Goal: Complete application form

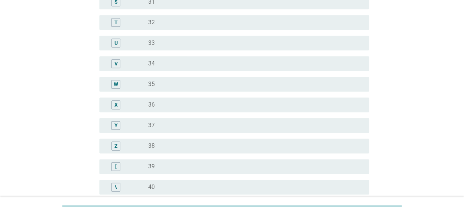
scroll to position [477, 0]
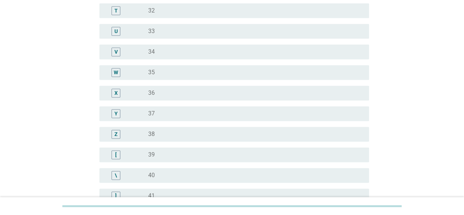
click at [118, 132] on div "Z" at bounding box center [115, 133] width 9 height 9
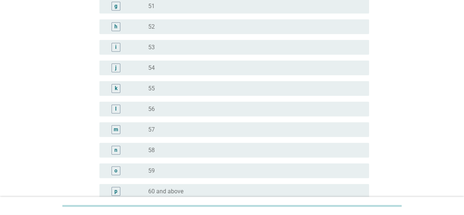
scroll to position [949, 0]
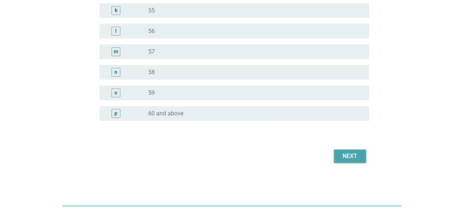
click at [337, 154] on button "Next" at bounding box center [350, 155] width 32 height 13
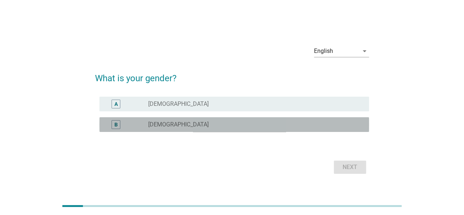
click at [115, 122] on div "B" at bounding box center [115, 124] width 9 height 9
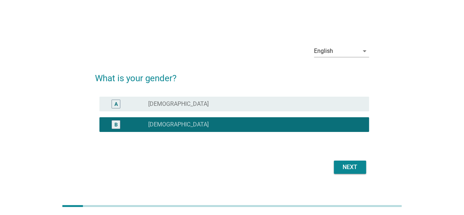
click at [347, 164] on div "Next" at bounding box center [350, 166] width 21 height 9
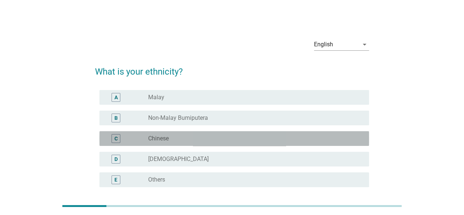
click at [118, 134] on div "C" at bounding box center [115, 138] width 9 height 9
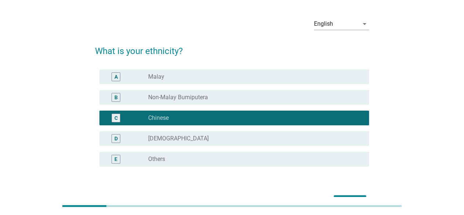
scroll to position [66, 0]
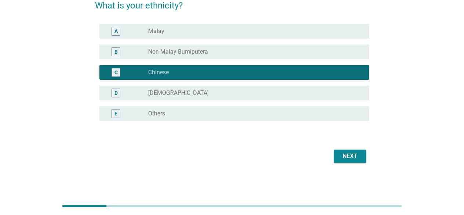
click at [355, 157] on div "Next" at bounding box center [350, 155] width 21 height 9
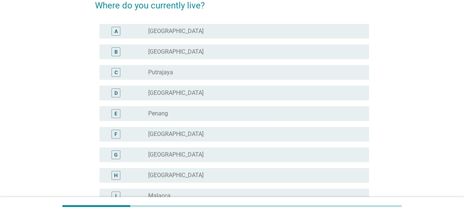
scroll to position [0, 0]
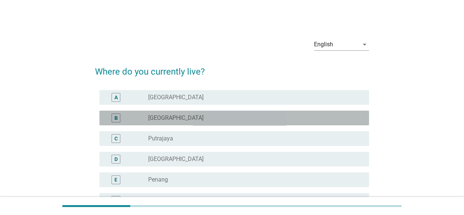
click at [118, 117] on div "B" at bounding box center [115, 117] width 9 height 9
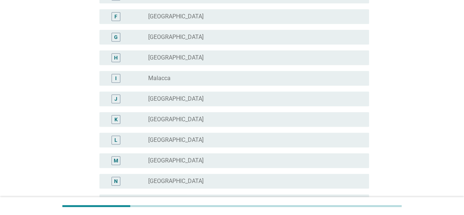
scroll to position [292, 0]
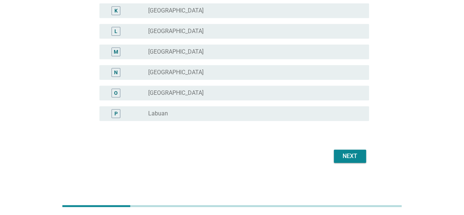
click at [340, 155] on div "Next" at bounding box center [350, 155] width 21 height 9
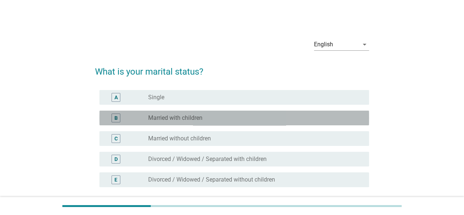
click at [112, 117] on div "B" at bounding box center [115, 117] width 9 height 9
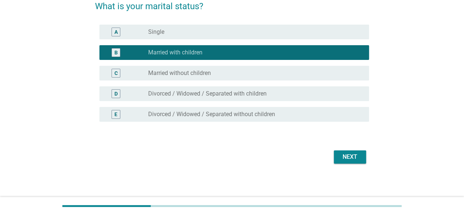
scroll to position [66, 0]
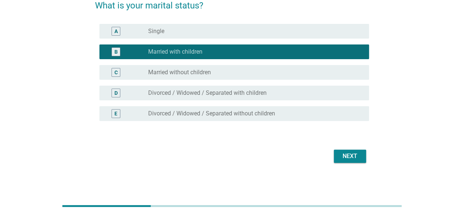
click at [348, 154] on div "Next" at bounding box center [350, 155] width 21 height 9
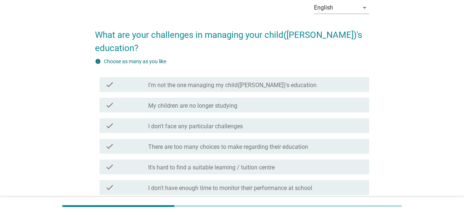
scroll to position [73, 0]
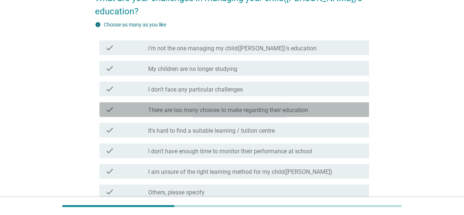
click at [110, 105] on icon "check" at bounding box center [109, 109] width 9 height 9
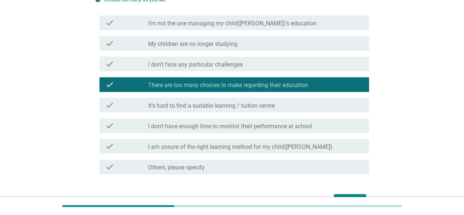
scroll to position [110, 0]
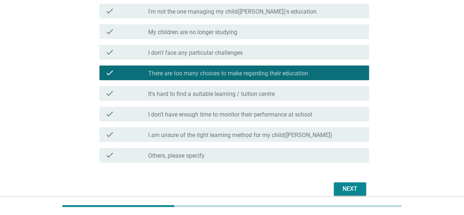
click at [113, 109] on icon "check" at bounding box center [109, 113] width 9 height 9
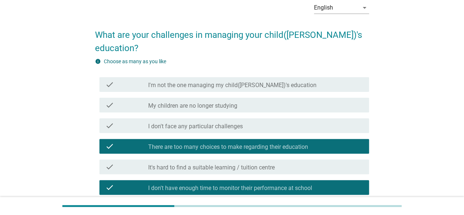
scroll to position [73, 0]
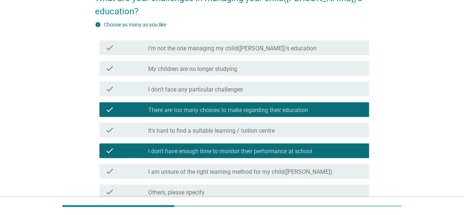
click at [114, 125] on div "check" at bounding box center [126, 129] width 43 height 9
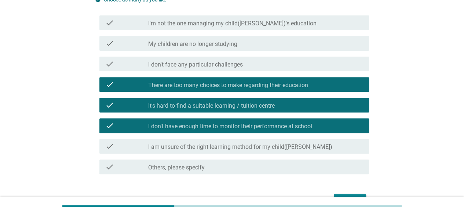
scroll to position [130, 0]
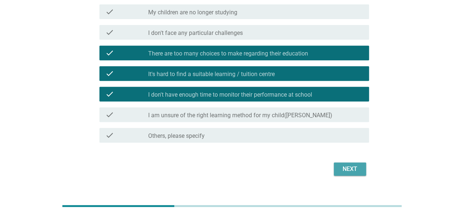
click at [343, 164] on div "Next" at bounding box center [350, 168] width 21 height 9
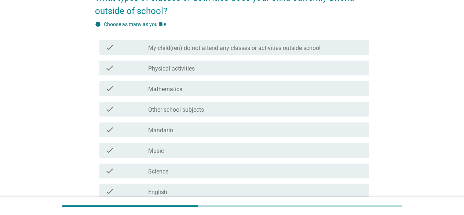
scroll to position [37, 0]
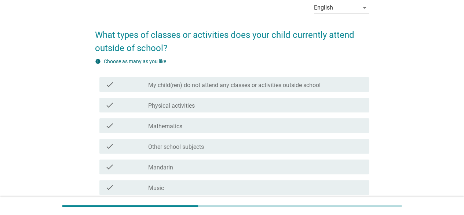
click at [112, 126] on icon "check" at bounding box center [109, 125] width 9 height 9
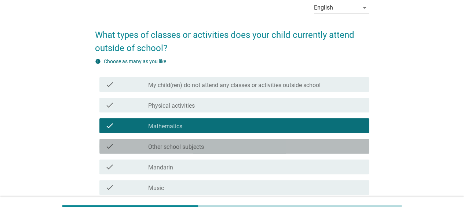
click at [111, 142] on icon "check" at bounding box center [109, 146] width 9 height 9
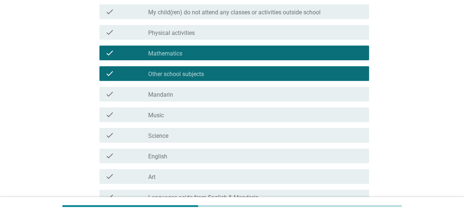
scroll to position [110, 0]
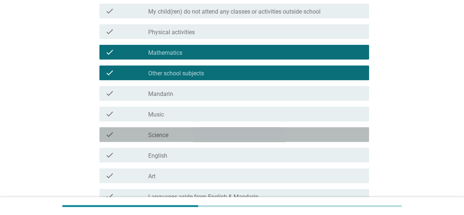
click at [113, 133] on icon "check" at bounding box center [109, 134] width 9 height 9
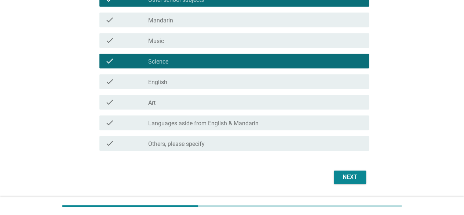
scroll to position [147, 0]
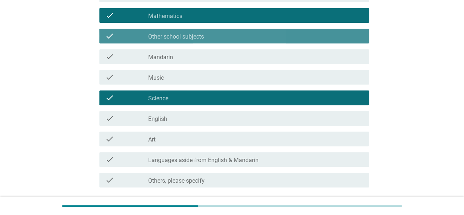
click at [109, 33] on icon "check" at bounding box center [109, 36] width 9 height 9
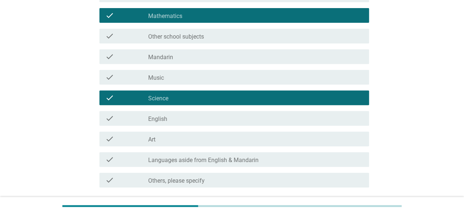
scroll to position [183, 0]
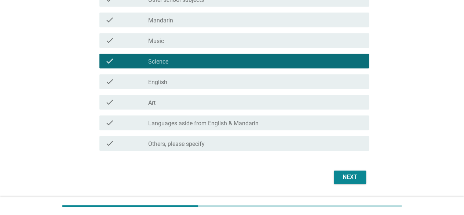
click at [117, 121] on div "check" at bounding box center [126, 122] width 43 height 9
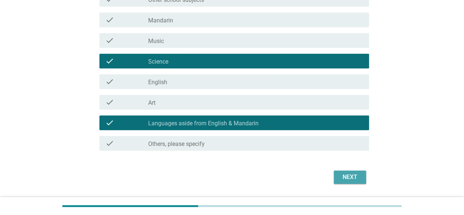
click at [347, 178] on div "Next" at bounding box center [350, 176] width 21 height 9
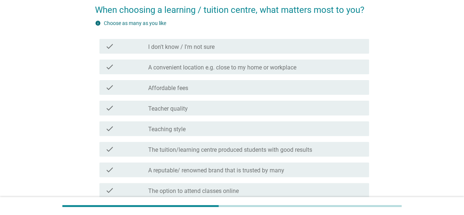
scroll to position [73, 0]
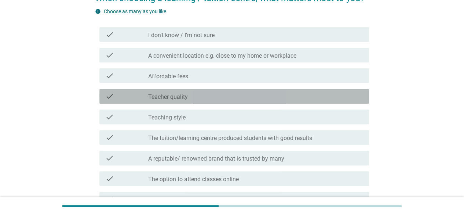
click at [111, 92] on icon "check" at bounding box center [109, 96] width 9 height 9
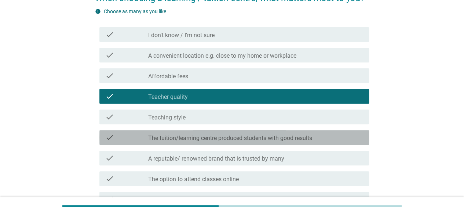
click at [110, 143] on div "check check_box_outline_blank The tuition/learning centre produced students wit…" at bounding box center [234, 137] width 270 height 15
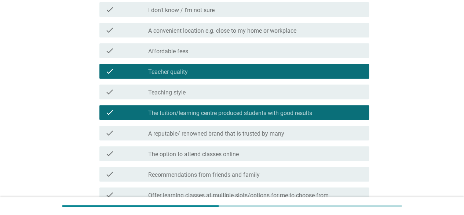
scroll to position [110, 0]
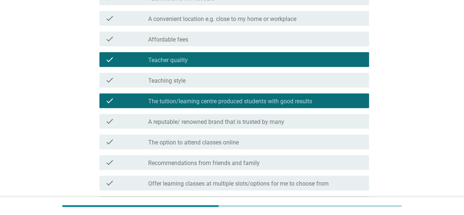
click at [115, 164] on div "check" at bounding box center [126, 162] width 43 height 9
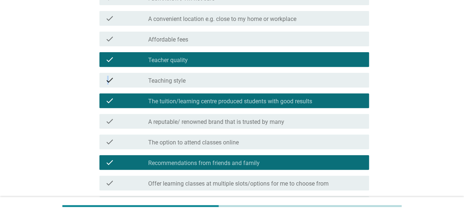
click at [108, 81] on icon "check" at bounding box center [109, 80] width 9 height 9
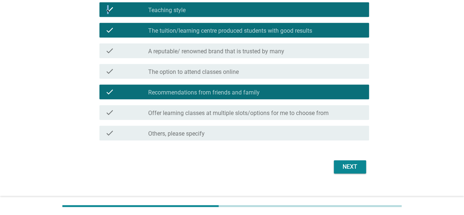
scroll to position [183, 0]
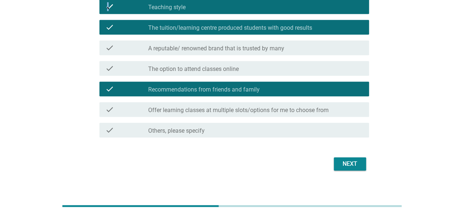
click at [188, 111] on label "Offer learning classes at multiple slots/options for me to choose from" at bounding box center [238, 109] width 180 height 7
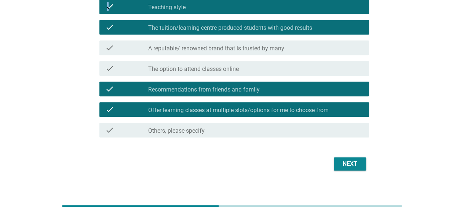
click at [347, 162] on div "Next" at bounding box center [350, 163] width 21 height 9
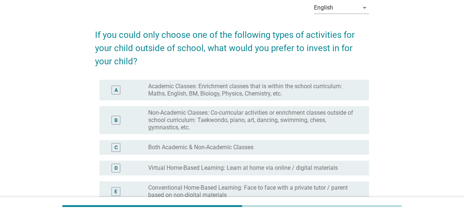
scroll to position [73, 0]
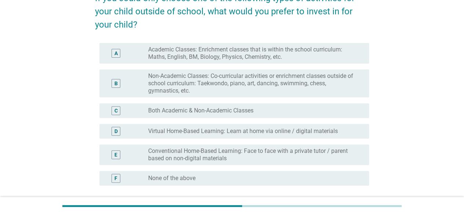
click at [119, 154] on div "E" at bounding box center [115, 154] width 9 height 9
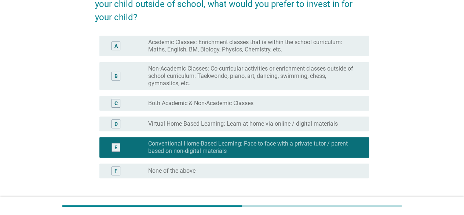
scroll to position [110, 0]
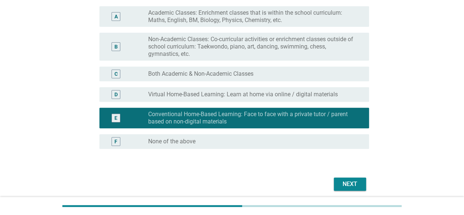
click at [347, 187] on div "Next" at bounding box center [350, 183] width 21 height 9
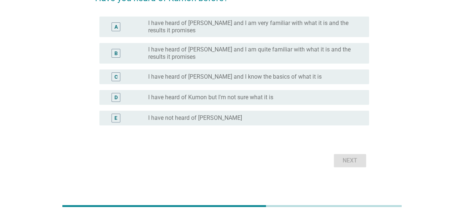
scroll to position [37, 0]
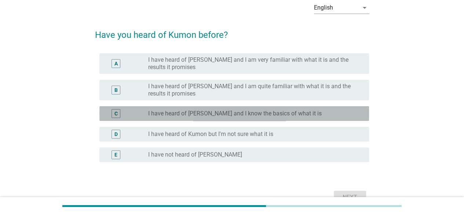
click at [118, 112] on div "C" at bounding box center [115, 113] width 9 height 9
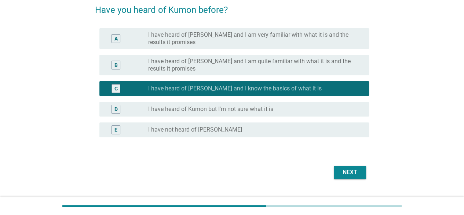
scroll to position [73, 0]
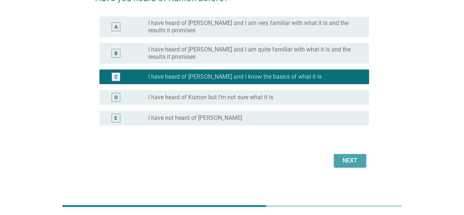
click at [346, 161] on div "Next" at bounding box center [350, 160] width 21 height 9
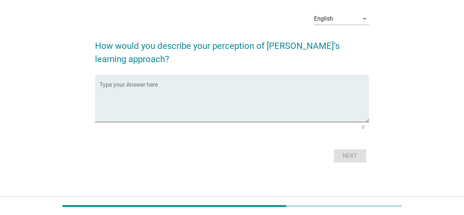
scroll to position [0, 0]
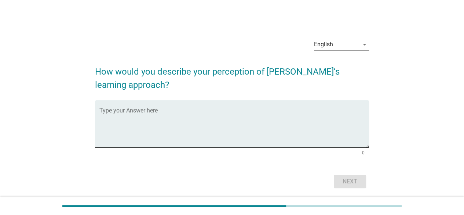
click at [108, 111] on textarea "Type your Answer here" at bounding box center [234, 128] width 270 height 39
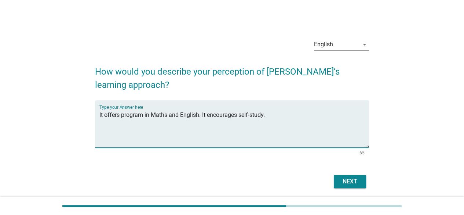
type textarea "It offers program in Maths and English. It encourages self-study."
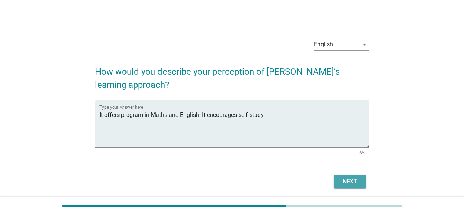
click at [353, 182] on div "Next" at bounding box center [350, 181] width 21 height 9
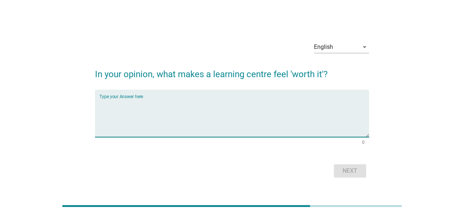
click at [142, 100] on textarea "Type your Answer here" at bounding box center [234, 117] width 270 height 39
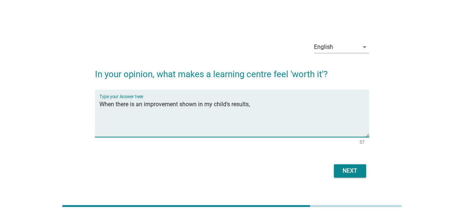
click at [265, 110] on textarea "When there is an improvement shown in my child's results," at bounding box center [234, 117] width 270 height 39
type textarea "When there is an improvement shown in my child's results."
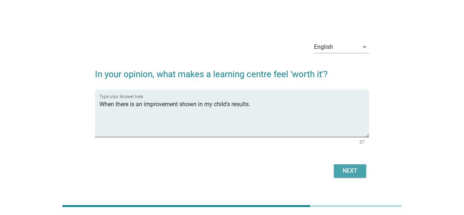
click at [346, 168] on div "Next" at bounding box center [350, 170] width 21 height 9
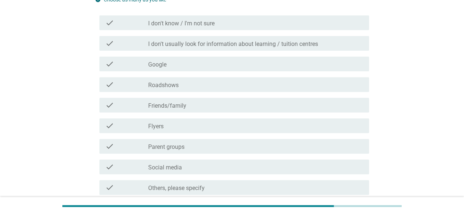
scroll to position [110, 0]
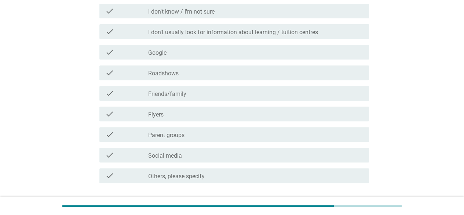
click at [119, 94] on div "check" at bounding box center [126, 93] width 43 height 9
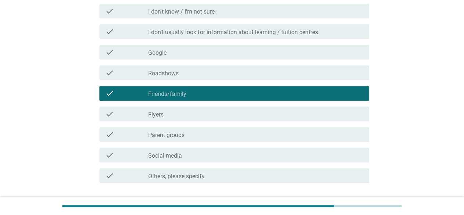
click at [115, 132] on div "check" at bounding box center [126, 134] width 43 height 9
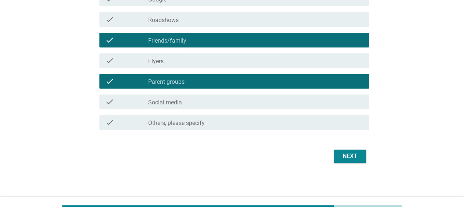
scroll to position [164, 0]
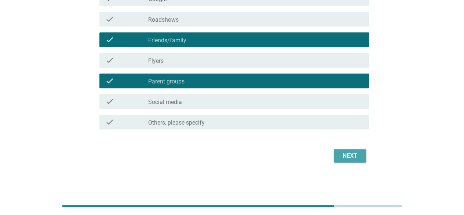
click at [349, 160] on button "Next" at bounding box center [350, 155] width 32 height 13
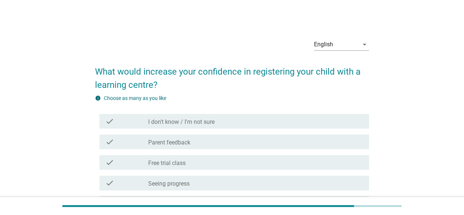
click at [116, 139] on div "check" at bounding box center [126, 141] width 43 height 9
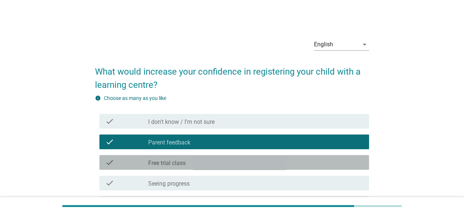
click at [109, 160] on icon "check" at bounding box center [109, 162] width 9 height 9
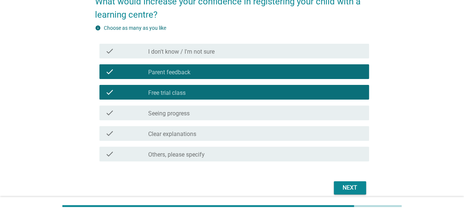
scroll to position [73, 0]
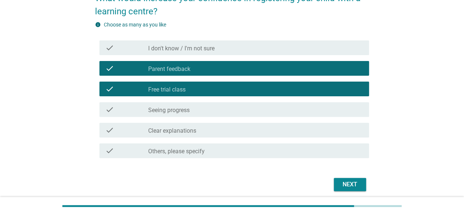
click at [114, 106] on div "check" at bounding box center [126, 109] width 43 height 9
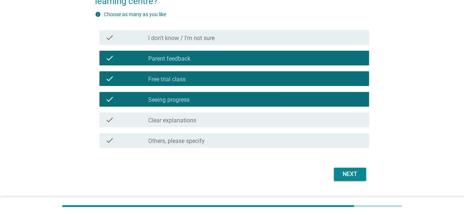
scroll to position [102, 0]
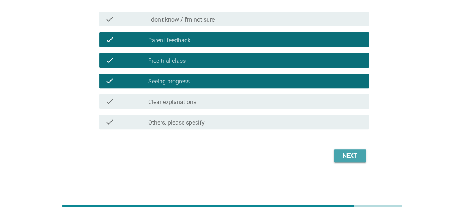
click at [348, 151] on div "Next" at bounding box center [350, 155] width 21 height 9
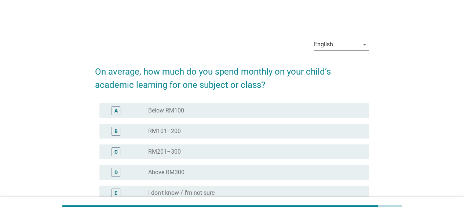
scroll to position [37, 0]
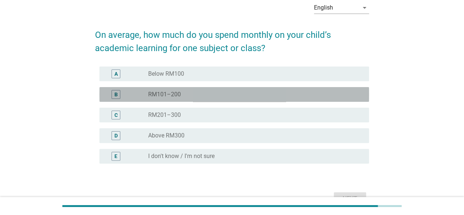
click at [113, 91] on div "B" at bounding box center [115, 94] width 9 height 9
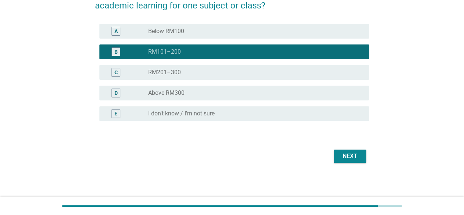
scroll to position [79, 0]
click at [341, 151] on div "Next" at bounding box center [350, 155] width 21 height 9
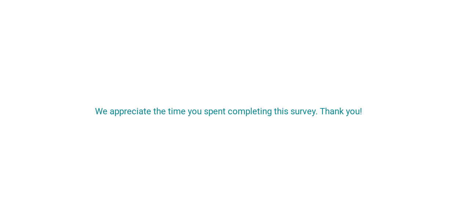
scroll to position [0, 0]
